Goal: Download file/media

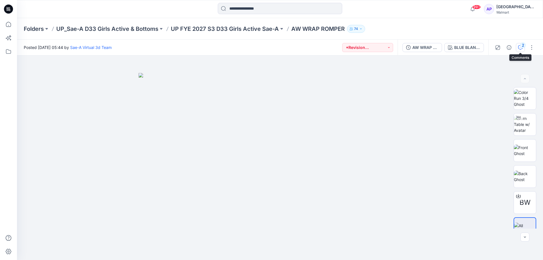
click at [521, 45] on div "2" at bounding box center [523, 45] width 6 height 6
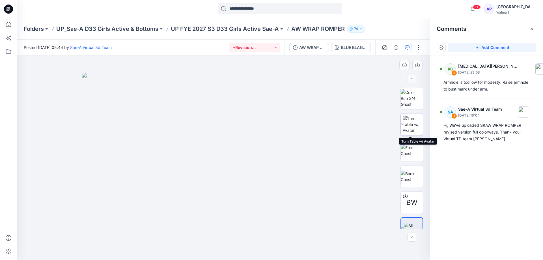
click at [413, 132] on img at bounding box center [413, 124] width 20 height 18
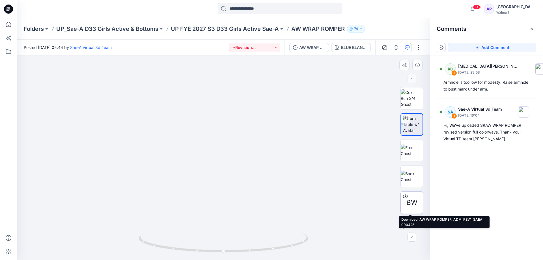
click at [415, 206] on span "BW" at bounding box center [412, 203] width 11 height 10
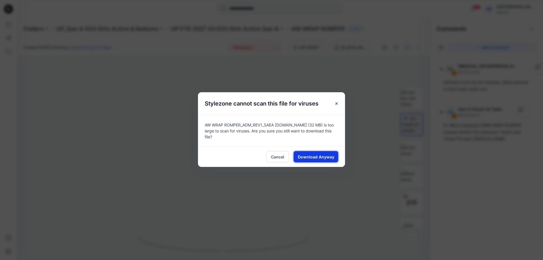
click at [324, 154] on span "Download Anyway" at bounding box center [316, 157] width 37 height 6
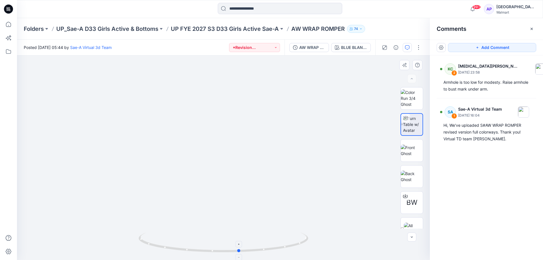
drag, startPoint x: 256, startPoint y: 254, endPoint x: 265, endPoint y: 253, distance: 9.9
click at [265, 253] on icon at bounding box center [224, 243] width 171 height 21
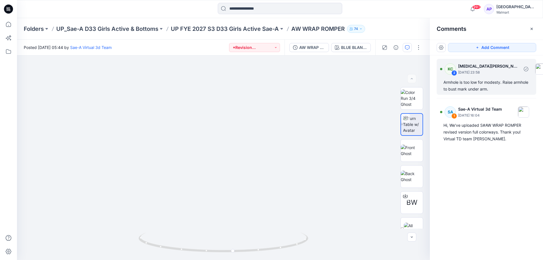
click at [478, 85] on div "Armhole is too low for modesty. Raise armhole to bust mark under arm." at bounding box center [487, 86] width 86 height 14
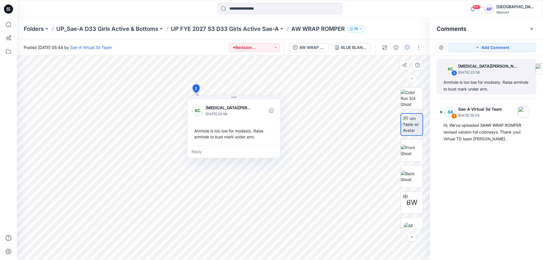
click at [230, 97] on div "KC Kyra Cobb September 11, 2025 23:58 Armhole is too low for modesty. Raise arm…" at bounding box center [233, 127] width 93 height 63
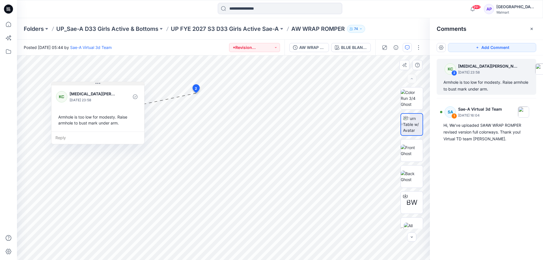
drag, startPoint x: 235, startPoint y: 99, endPoint x: 101, endPoint y: 81, distance: 135.1
click at [101, 82] on button at bounding box center [98, 83] width 93 height 3
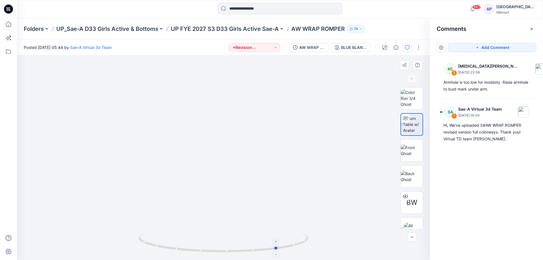
drag, startPoint x: 152, startPoint y: 242, endPoint x: 207, endPoint y: 243, distance: 54.6
click at [207, 243] on icon at bounding box center [224, 243] width 171 height 21
drag, startPoint x: 290, startPoint y: 248, endPoint x: 235, endPoint y: 248, distance: 54.3
click at [235, 248] on icon at bounding box center [224, 243] width 171 height 21
drag, startPoint x: 247, startPoint y: 250, endPoint x: 83, endPoint y: 233, distance: 165.1
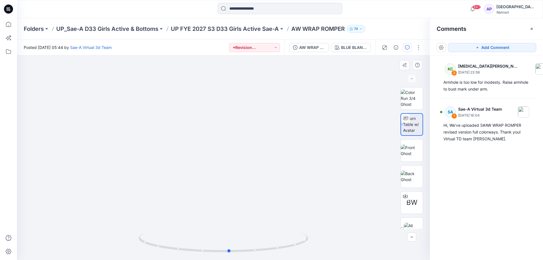
click at [83, 233] on div at bounding box center [223, 157] width 413 height 205
drag, startPoint x: 226, startPoint y: 251, endPoint x: 191, endPoint y: 249, distance: 35.1
click at [191, 249] on icon at bounding box center [224, 243] width 171 height 21
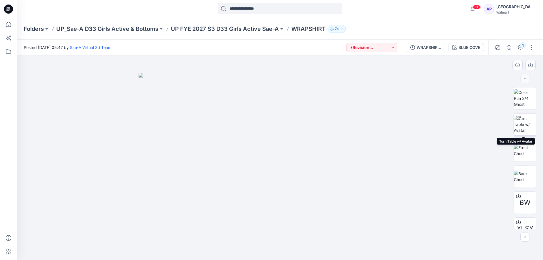
click at [524, 124] on img at bounding box center [525, 124] width 22 height 18
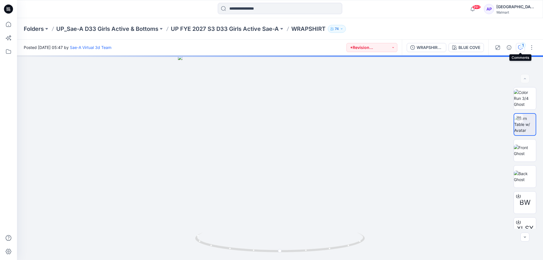
click at [521, 46] on div "1" at bounding box center [523, 45] width 6 height 6
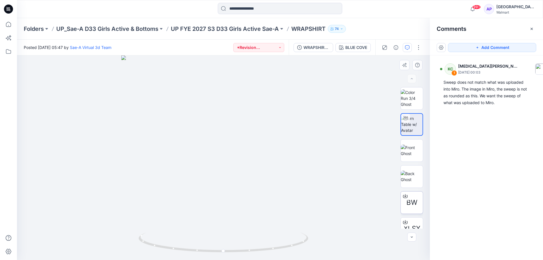
click at [409, 201] on span "BW" at bounding box center [412, 203] width 11 height 10
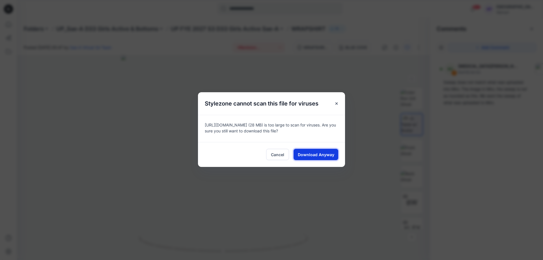
click at [323, 157] on span "Download Anyway" at bounding box center [316, 155] width 37 height 6
